Goal: Contribute content

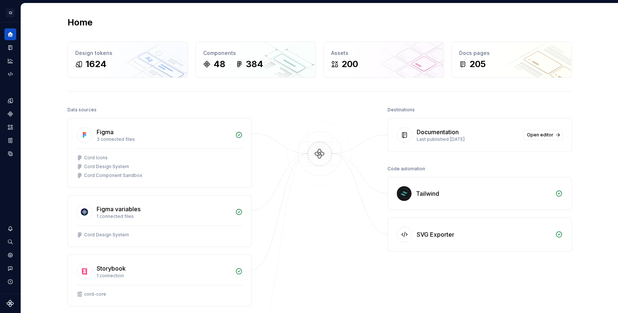
click at [456, 133] on div "Documentation" at bounding box center [437, 132] width 42 height 9
drag, startPoint x: 435, startPoint y: 132, endPoint x: 475, endPoint y: 134, distance: 40.6
click at [445, 132] on div "Documentation" at bounding box center [437, 132] width 42 height 9
click at [548, 134] on span "Open editor" at bounding box center [540, 135] width 27 height 6
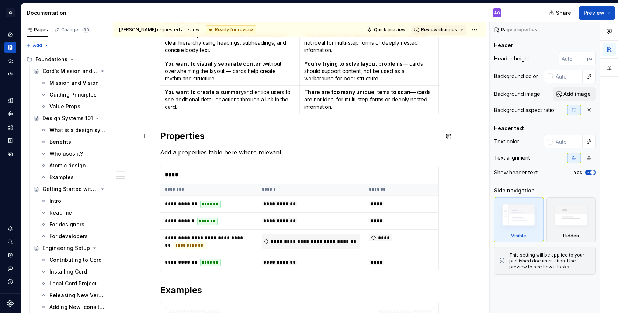
scroll to position [604, 0]
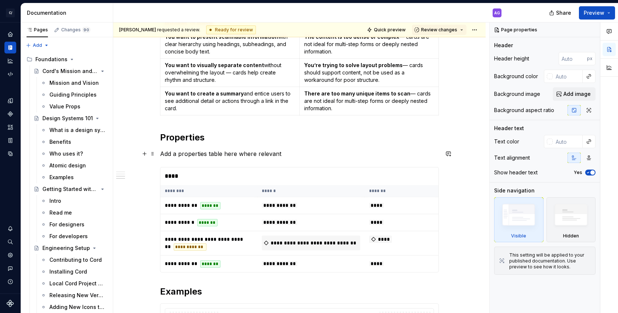
click at [215, 157] on p "Add a properties table here where relevant" at bounding box center [299, 153] width 279 height 9
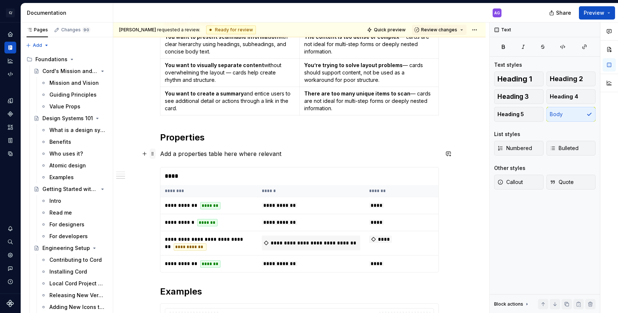
click at [156, 156] on span at bounding box center [153, 154] width 6 height 10
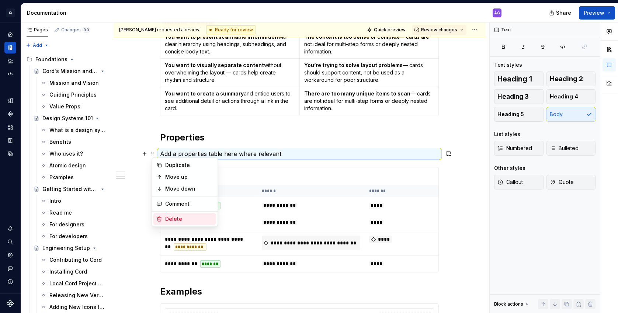
click at [179, 219] on div "Delete" at bounding box center [189, 218] width 48 height 7
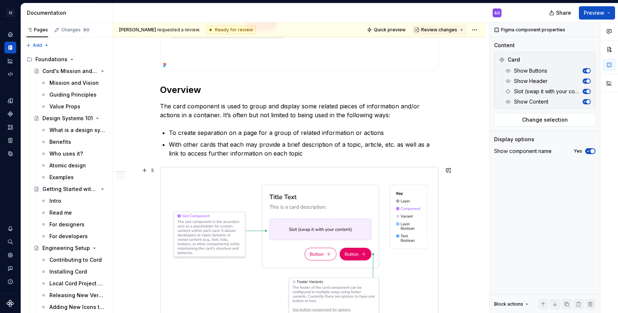
scroll to position [231, 0]
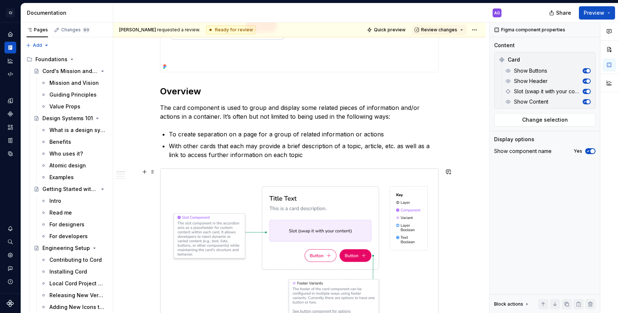
type textarea "*"
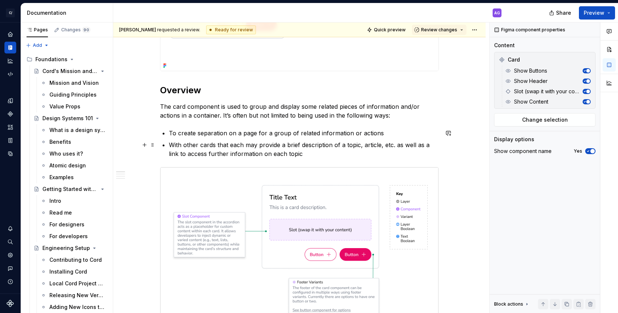
click at [402, 146] on p "With other cards that each may provide a brief description of a topic, article,…" at bounding box center [304, 149] width 270 height 18
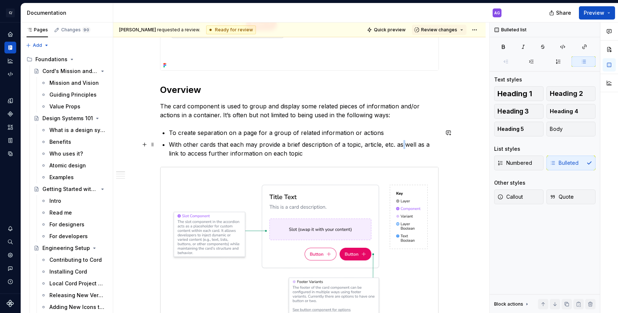
click at [402, 146] on p "With other cards that each may provide a brief description of a topic, article,…" at bounding box center [304, 149] width 270 height 18
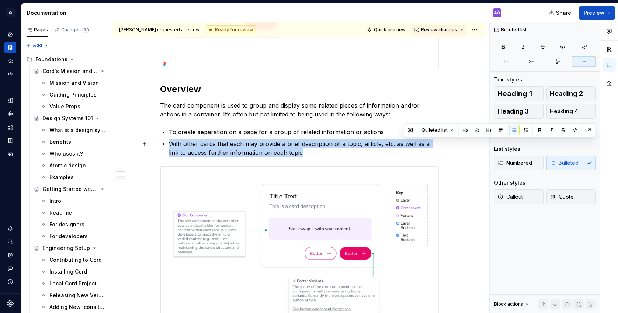
click at [398, 145] on p "With other cards that each may provide a brief description of a topic, article,…" at bounding box center [304, 148] width 270 height 18
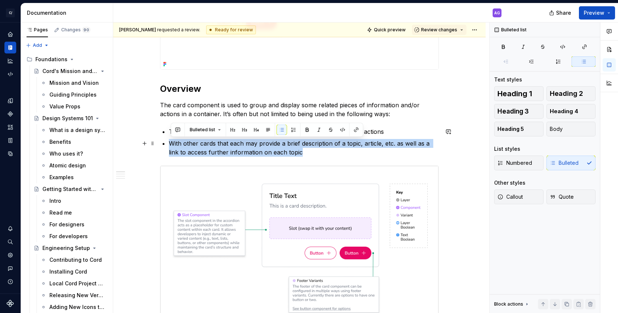
click at [367, 144] on p "With other cards that each may provide a brief description of a topic, article,…" at bounding box center [304, 148] width 270 height 18
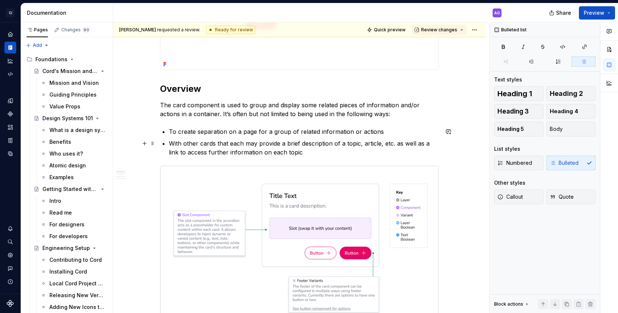
click at [399, 145] on p "With other cards that each may provide a brief description of a topic, article,…" at bounding box center [304, 148] width 270 height 18
click at [402, 143] on p "With other cards that each may provide a brief description of a topic, article,…" at bounding box center [304, 147] width 270 height 18
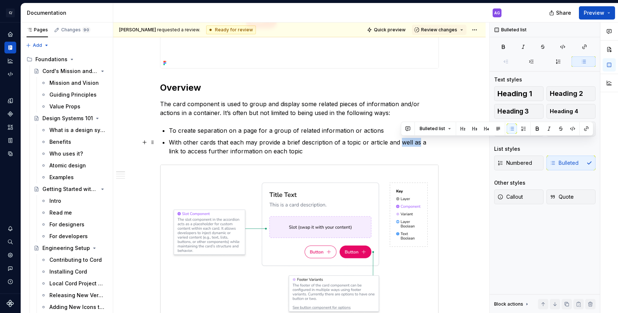
drag, startPoint x: 409, startPoint y: 143, endPoint x: 420, endPoint y: 142, distance: 10.3
click at [420, 142] on p "With other cards that each may provide a brief description of a topic or articl…" at bounding box center [304, 147] width 270 height 18
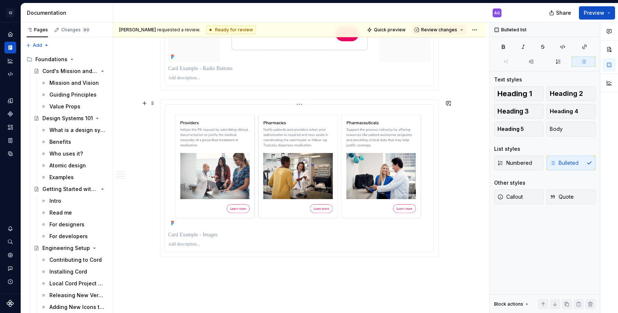
scroll to position [1165, 0]
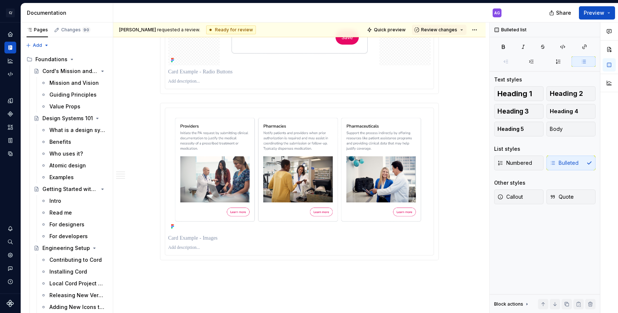
type textarea "*"
